Goal: Task Accomplishment & Management: Manage account settings

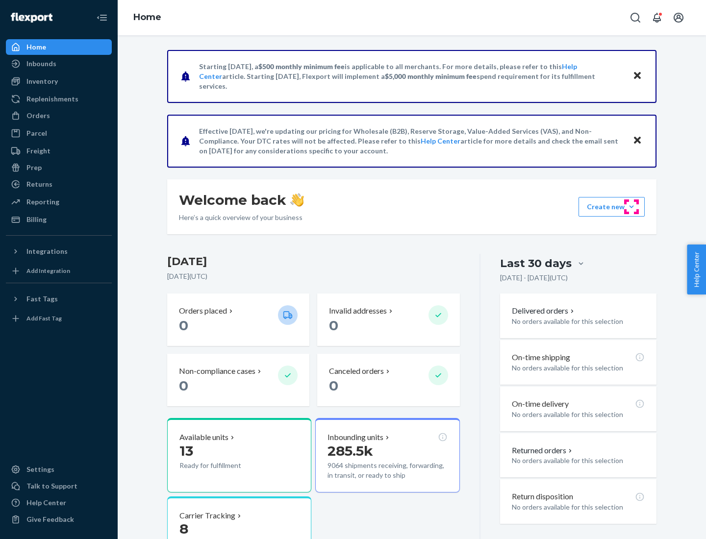
click at [632, 207] on button "Create new Create new inbound Create new order Create new product" at bounding box center [612, 207] width 66 height 20
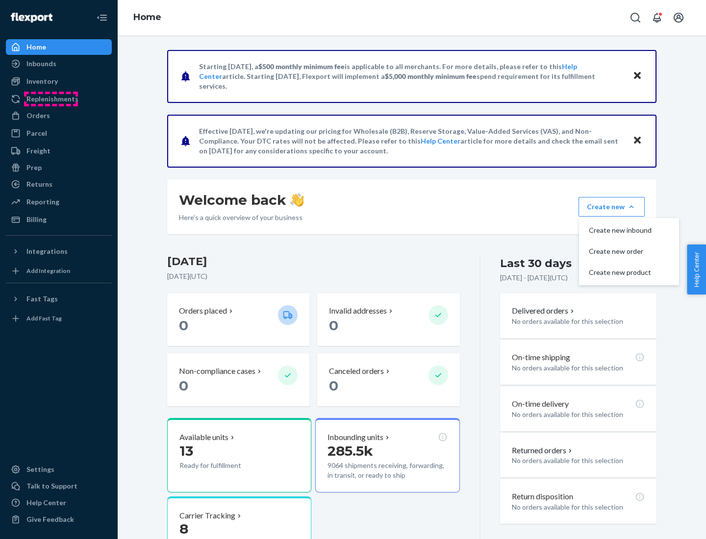
click at [51, 99] on div "Replenishments" at bounding box center [52, 99] width 52 height 10
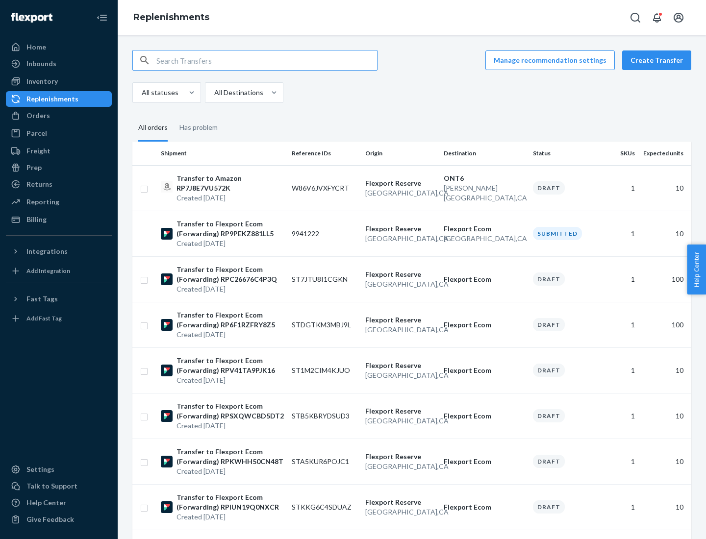
click at [659, 60] on button "Create Transfer" at bounding box center [656, 61] width 69 height 20
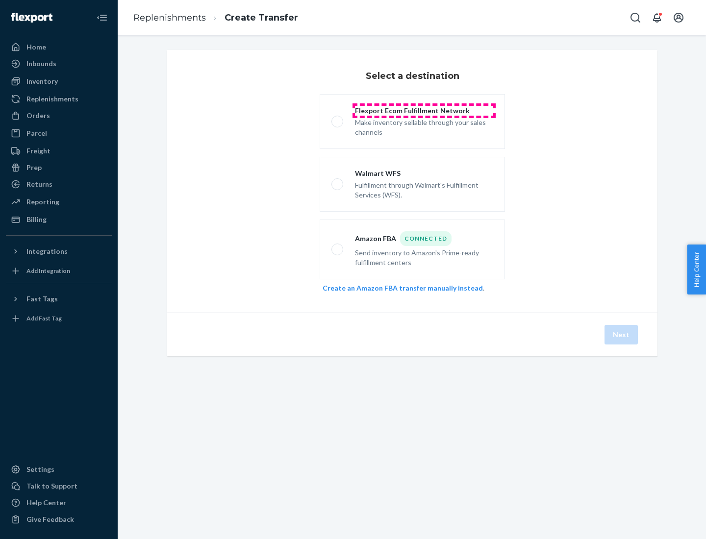
click at [424, 111] on div "Flexport Ecom Fulfillment Network" at bounding box center [424, 111] width 138 height 10
click at [338, 119] on input "Flexport Ecom Fulfillment Network Make inventory sellable through your sales ch…" at bounding box center [335, 122] width 6 height 6
radio input "true"
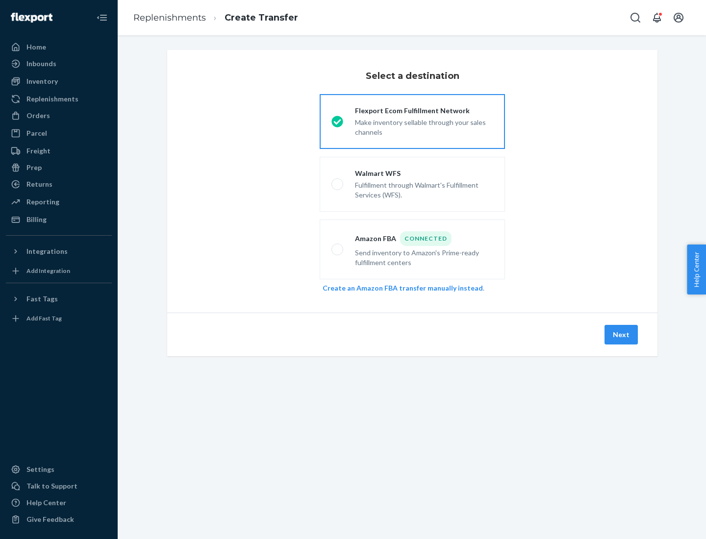
click at [622, 335] on button "Next" at bounding box center [621, 335] width 33 height 20
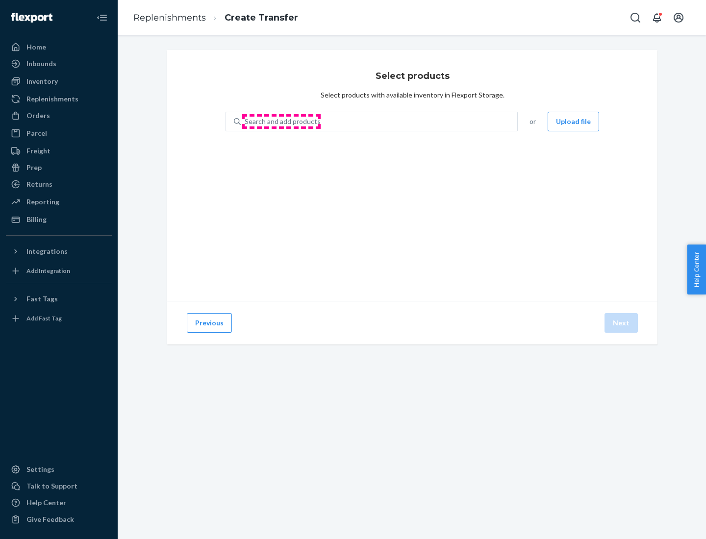
click at [282, 122] on div "Search and add products" at bounding box center [283, 122] width 76 height 10
click at [246, 122] on input "Search and add products" at bounding box center [245, 122] width 1 height 10
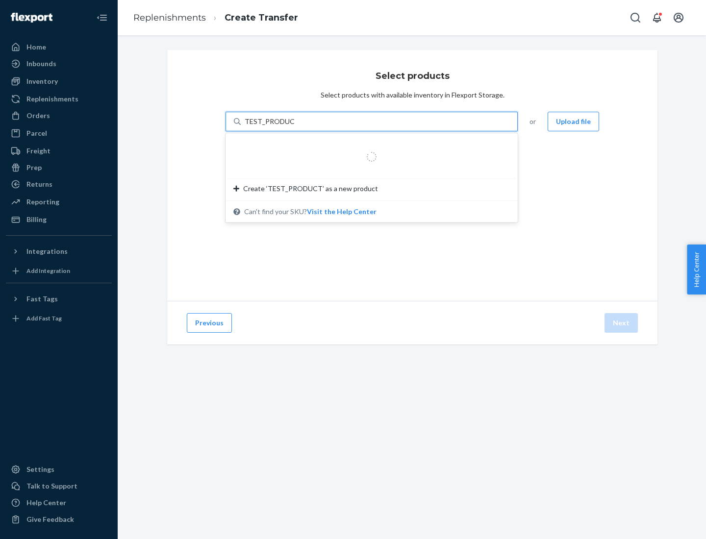
type input "TEST_PRODUCT"
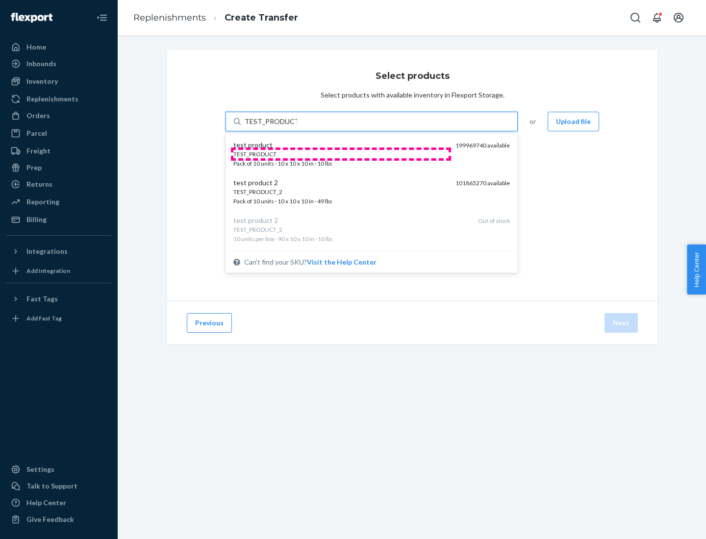
click at [341, 154] on div "TEST_PRODUCT" at bounding box center [340, 154] width 214 height 8
click at [297, 127] on input "TEST_PRODUCT" at bounding box center [271, 122] width 52 height 10
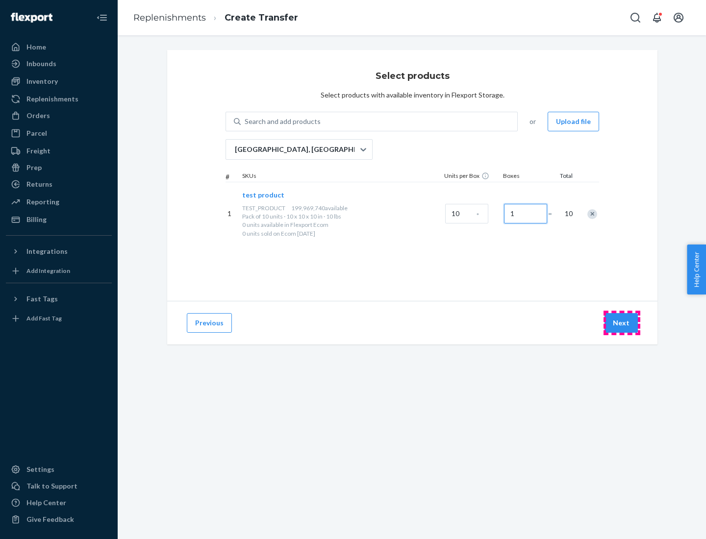
type input "1"
click at [622, 323] on button "Next" at bounding box center [621, 323] width 33 height 20
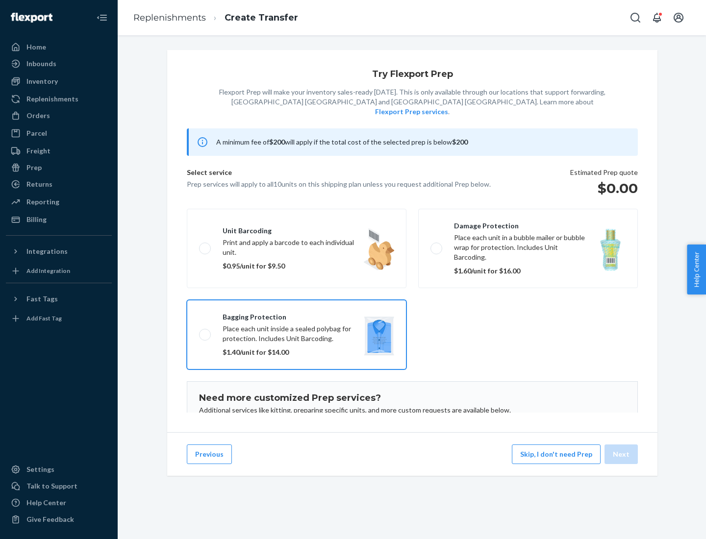
click at [199, 332] on input "Bagging protection Place each unit inside a sealed polybag for protection. Incl…" at bounding box center [202, 335] width 6 height 6
checkbox input "true"
click at [622, 455] on button "Next" at bounding box center [621, 455] width 33 height 20
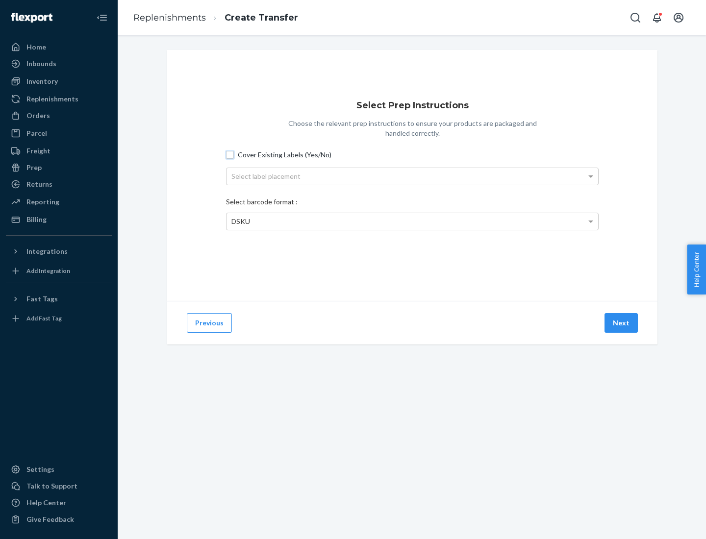
click at [230, 154] on input "Cover Existing Labels (Yes/No)" at bounding box center [230, 155] width 8 height 8
checkbox input "true"
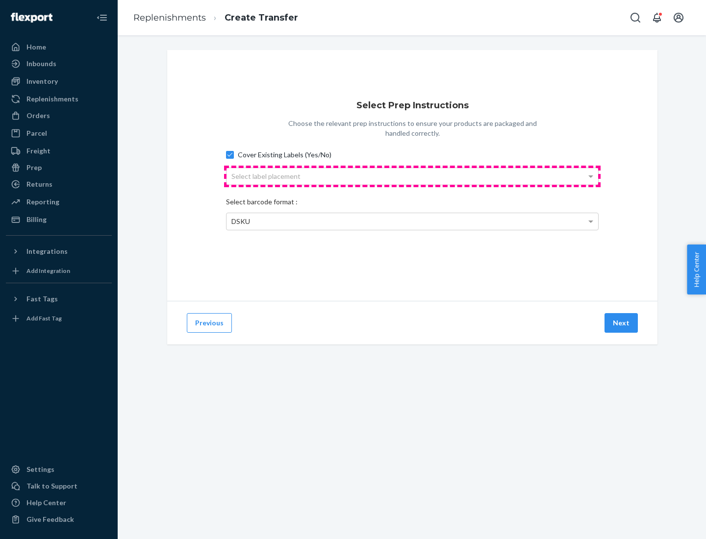
click at [412, 176] on div "Select label placement" at bounding box center [413, 176] width 372 height 17
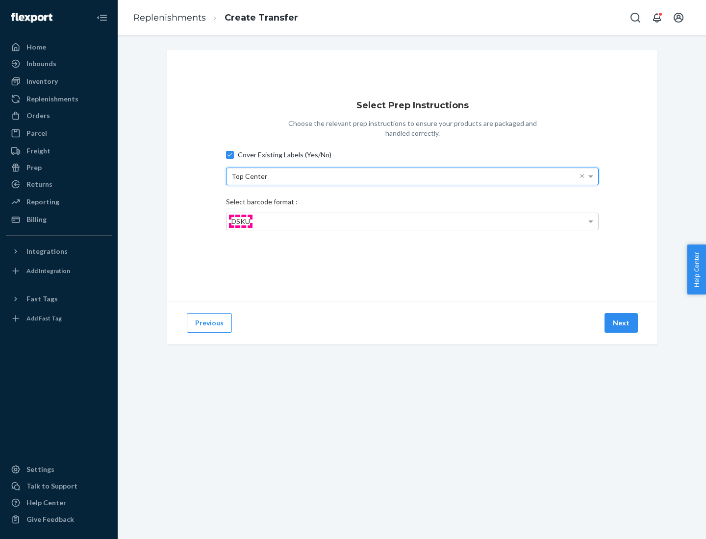
click at [240, 221] on span "DSKU" at bounding box center [240, 221] width 19 height 8
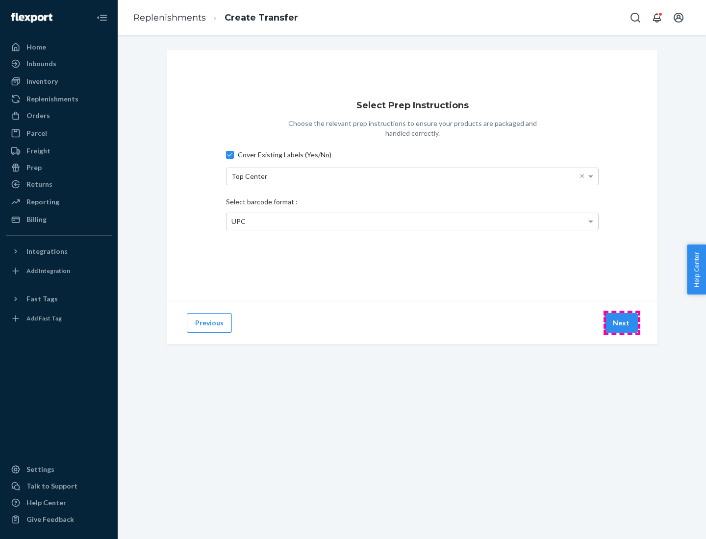
click at [622, 323] on button "Next" at bounding box center [621, 323] width 33 height 20
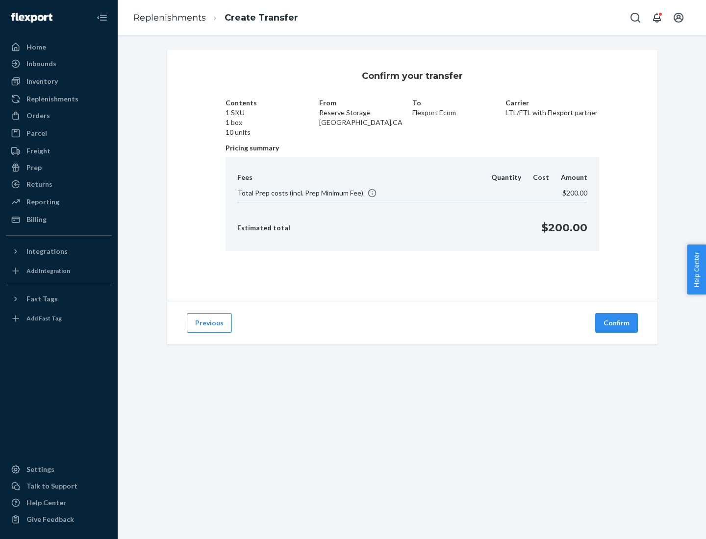
click at [617, 323] on button "Confirm" at bounding box center [616, 323] width 43 height 20
